Goal: Information Seeking & Learning: Learn about a topic

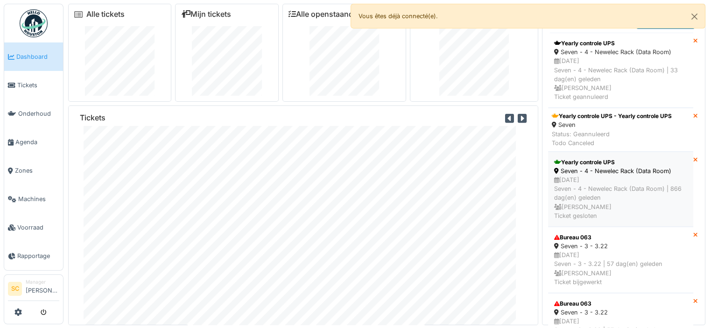
click at [610, 181] on div "26/05/2023 Seven - 4 - Newelec Rack (Data Room) | 866 dag(en) geleden Ingrid Fu…" at bounding box center [620, 197] width 133 height 45
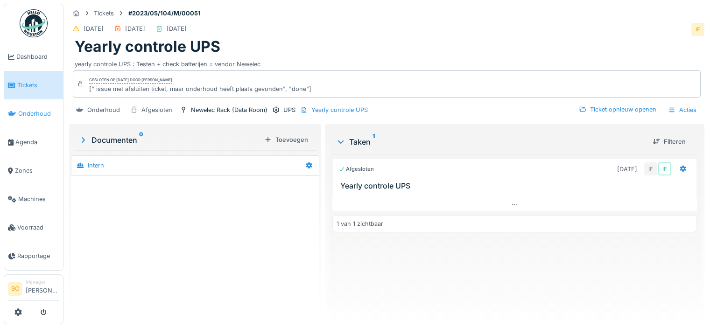
click at [32, 112] on span "Onderhoud" at bounding box center [38, 113] width 41 height 9
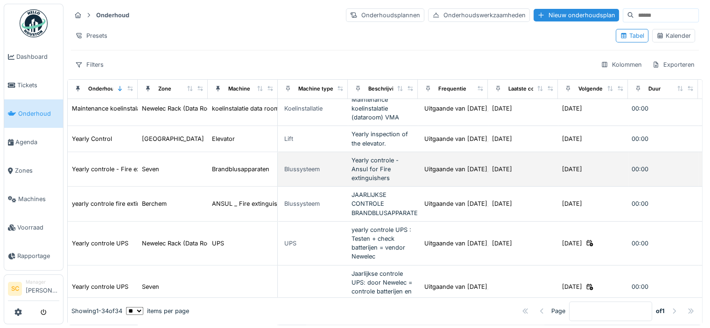
scroll to position [607, 0]
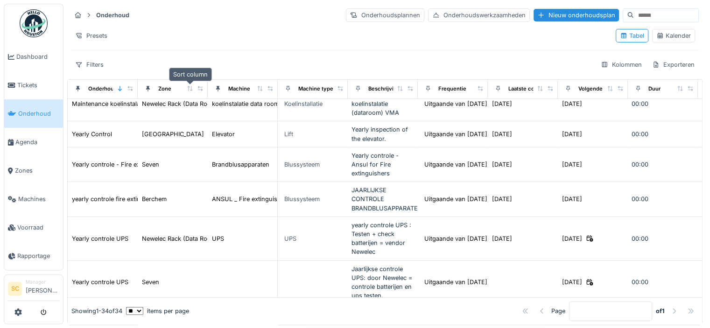
click at [190, 88] on icon at bounding box center [190, 88] width 7 height 5
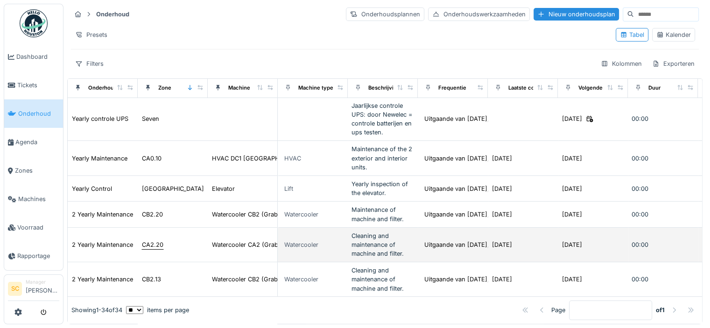
scroll to position [140, 0]
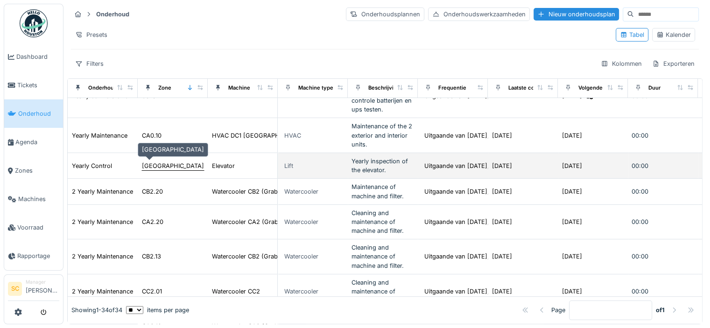
click at [150, 161] on div "Liège" at bounding box center [173, 165] width 62 height 9
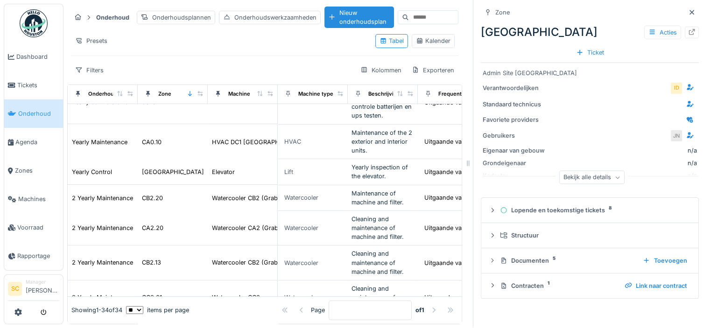
click at [606, 174] on div "Bekijk alle details" at bounding box center [591, 178] width 65 height 14
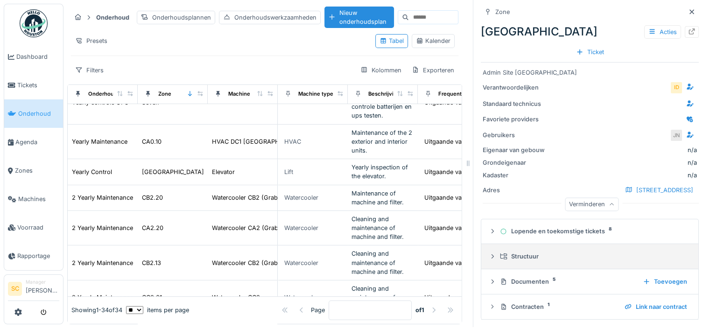
scroll to position [8, 0]
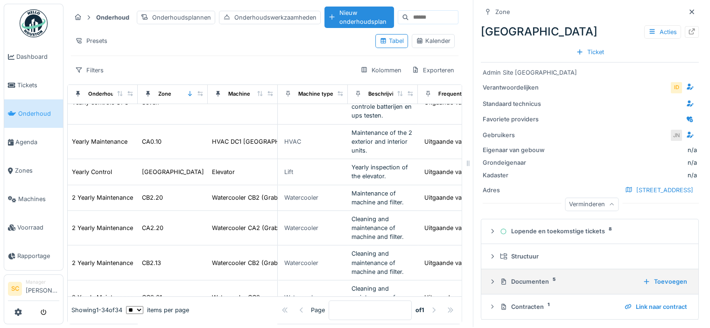
click at [524, 278] on div "Documenten 5" at bounding box center [567, 281] width 135 height 9
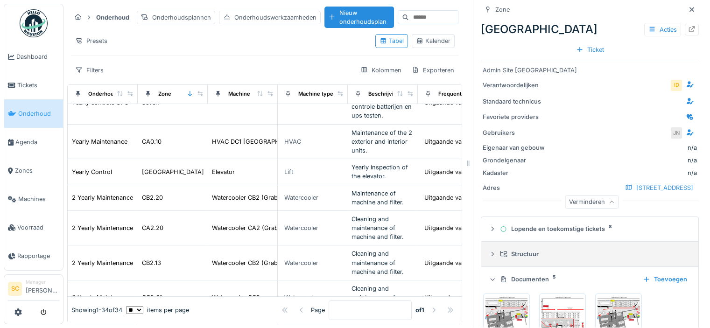
scroll to position [0, 0]
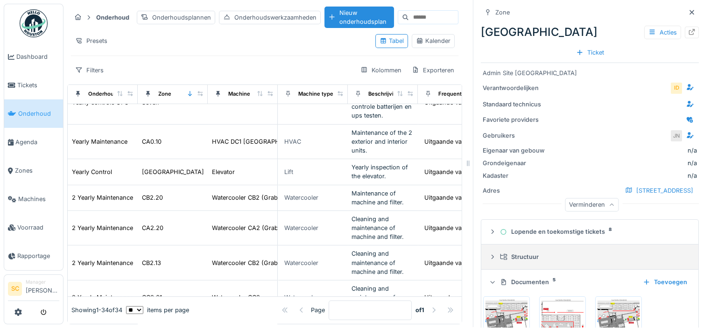
click at [520, 259] on div "Structuur" at bounding box center [593, 256] width 187 height 9
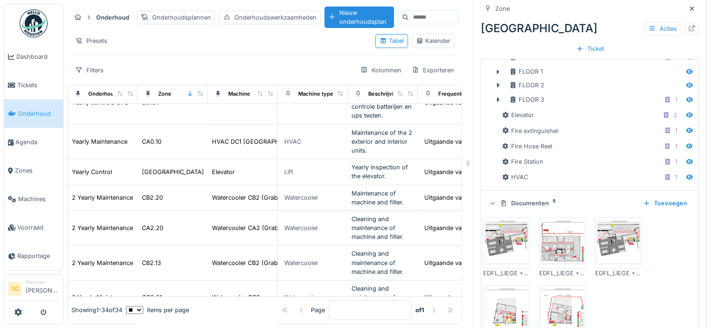
scroll to position [187, 0]
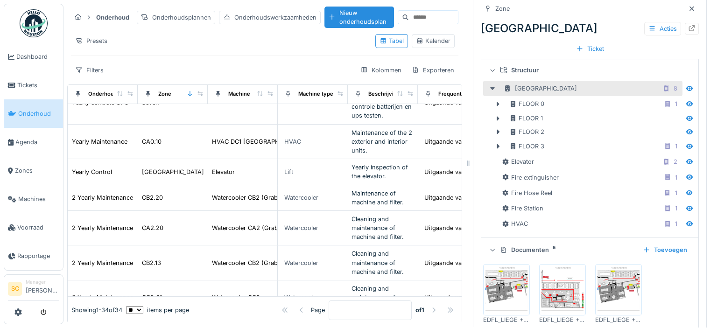
click at [490, 89] on icon at bounding box center [492, 88] width 5 height 3
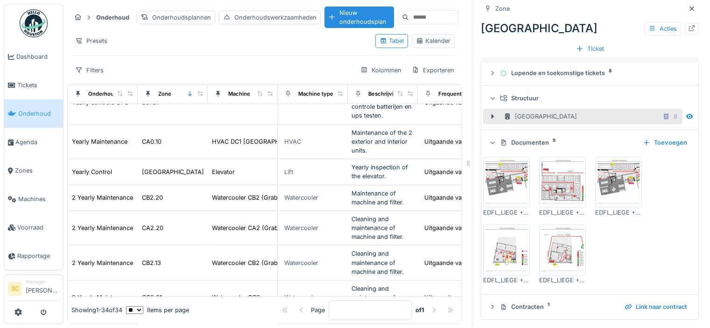
click at [490, 140] on icon at bounding box center [493, 142] width 6 height 7
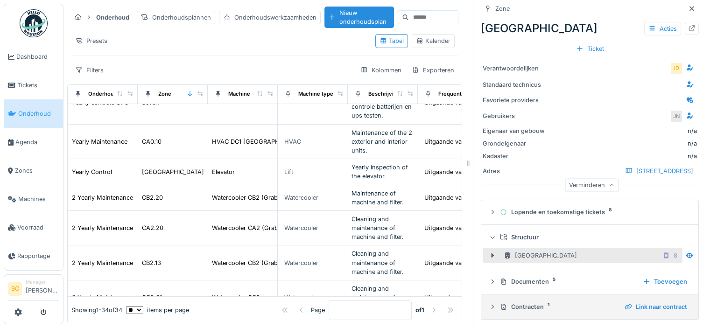
click at [506, 302] on div "Contracten 1" at bounding box center [558, 306] width 117 height 9
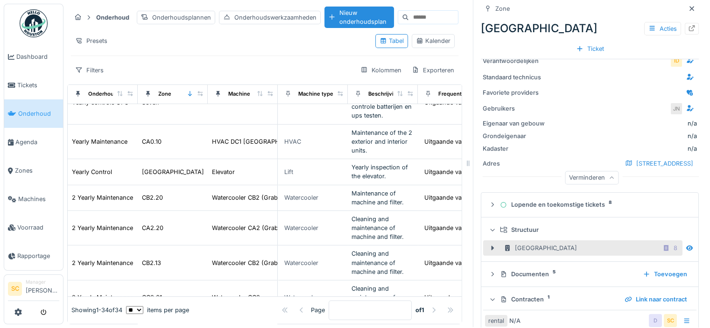
scroll to position [111, 0]
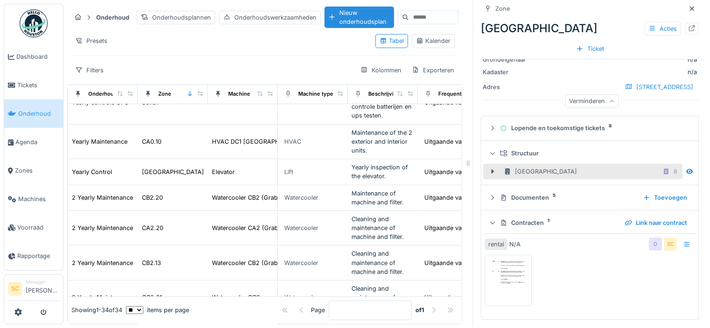
click at [513, 218] on div "Contracten 1" at bounding box center [558, 222] width 117 height 9
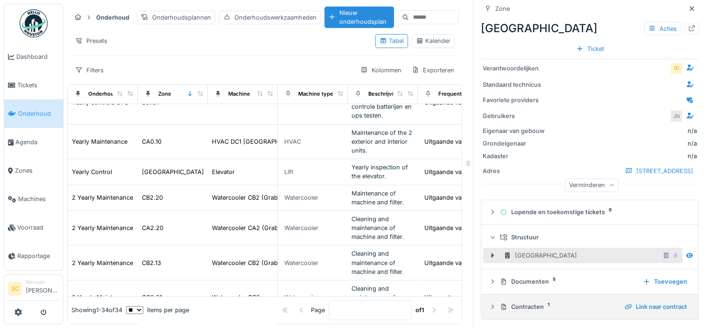
scroll to position [27, 0]
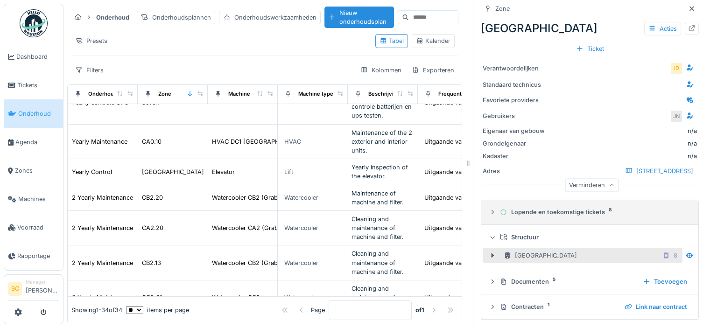
click at [513, 208] on div "Lopende en toekomstige tickets 8" at bounding box center [593, 212] width 187 height 9
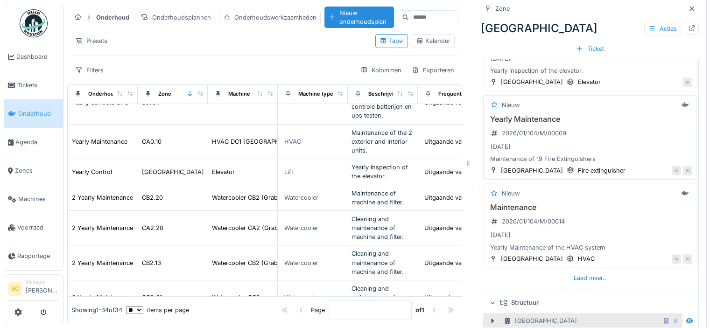
scroll to position [400, 0]
click at [580, 273] on div "Laad meer.." at bounding box center [590, 277] width 40 height 13
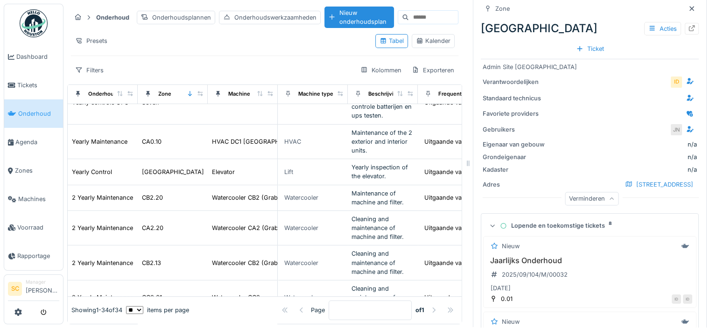
scroll to position [0, 0]
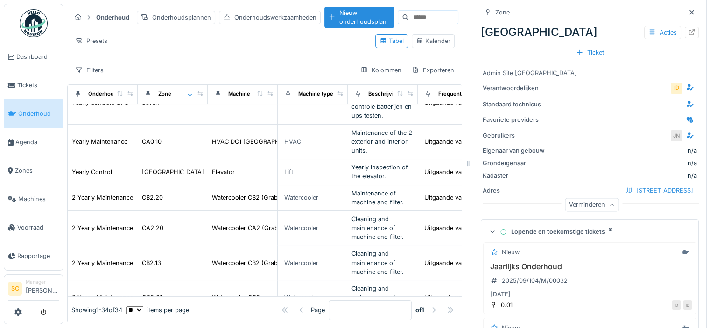
click at [490, 231] on icon at bounding box center [493, 231] width 6 height 7
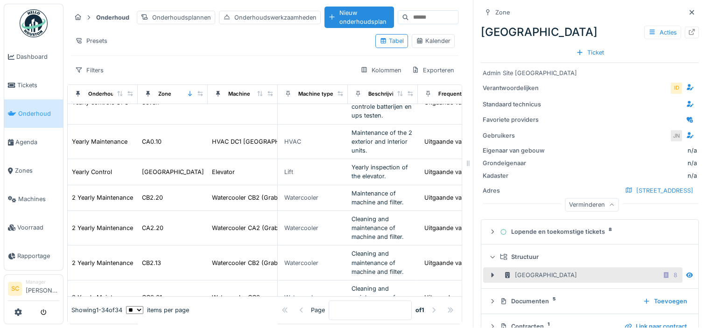
click at [490, 257] on icon at bounding box center [493, 256] width 6 height 7
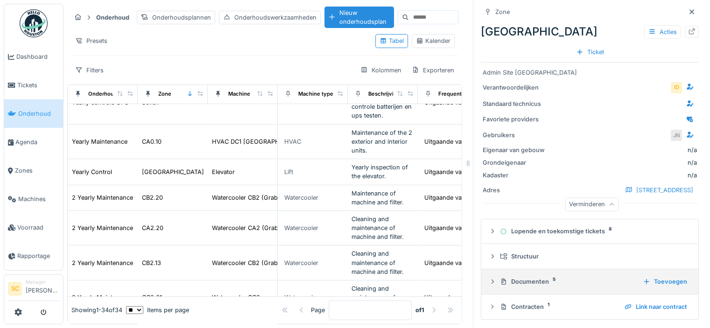
scroll to position [8, 0]
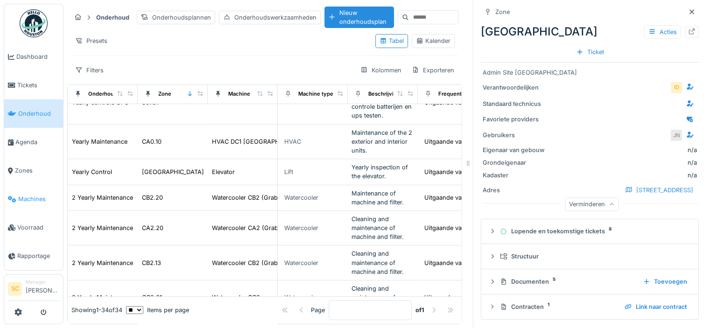
click at [31, 197] on span "Machines" at bounding box center [38, 199] width 41 height 9
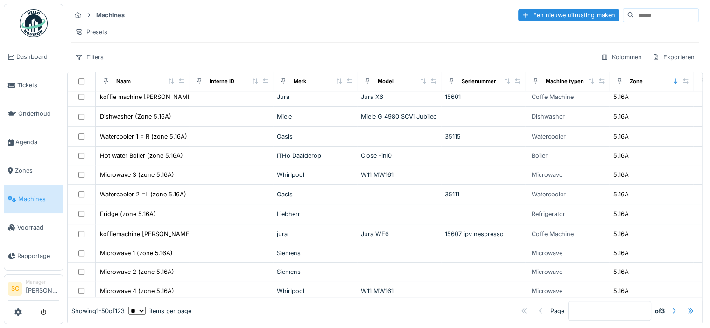
scroll to position [767, 0]
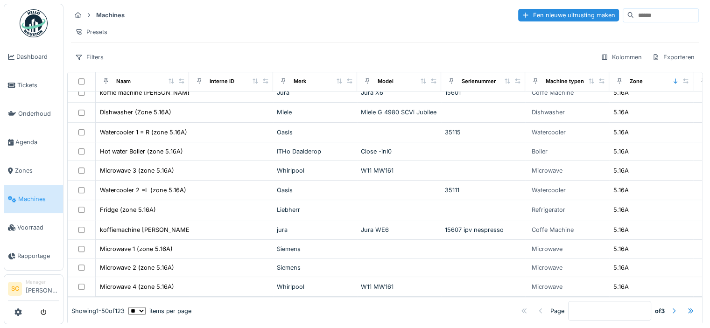
click at [670, 307] on div at bounding box center [673, 311] width 7 height 9
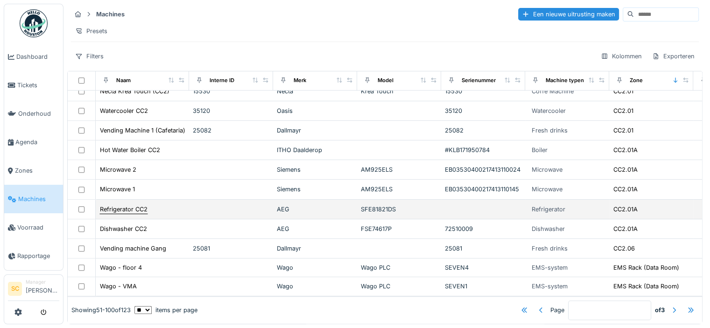
scroll to position [7, 0]
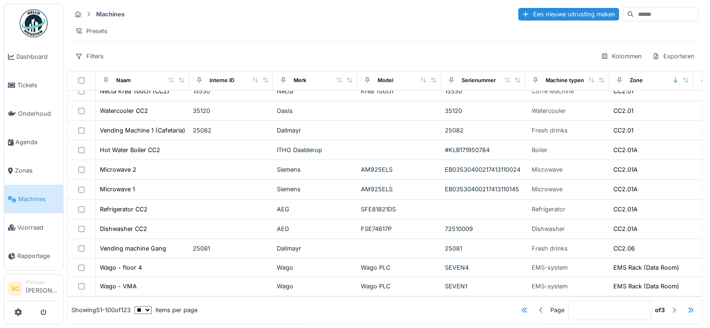
click at [670, 306] on div at bounding box center [673, 310] width 7 height 9
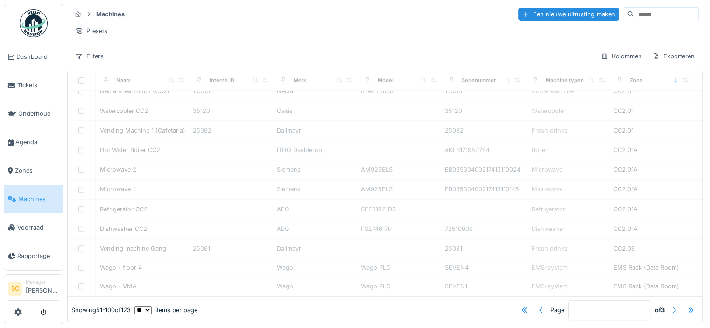
type input "*"
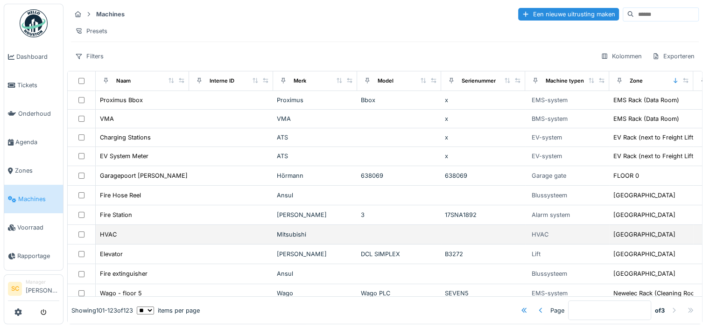
scroll to position [0, 0]
